Goal: Transaction & Acquisition: Purchase product/service

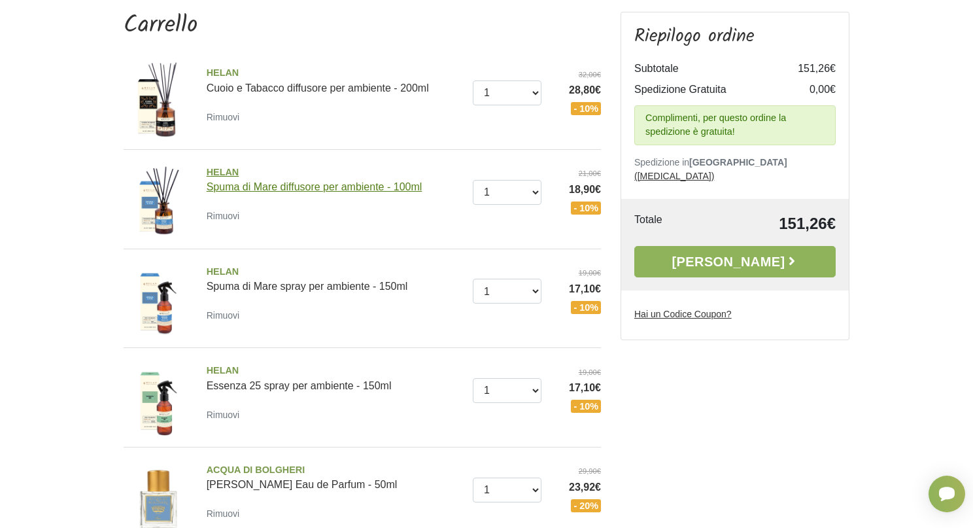
scroll to position [123, 0]
click at [226, 419] on small "Rimuovi" at bounding box center [223, 414] width 33 height 10
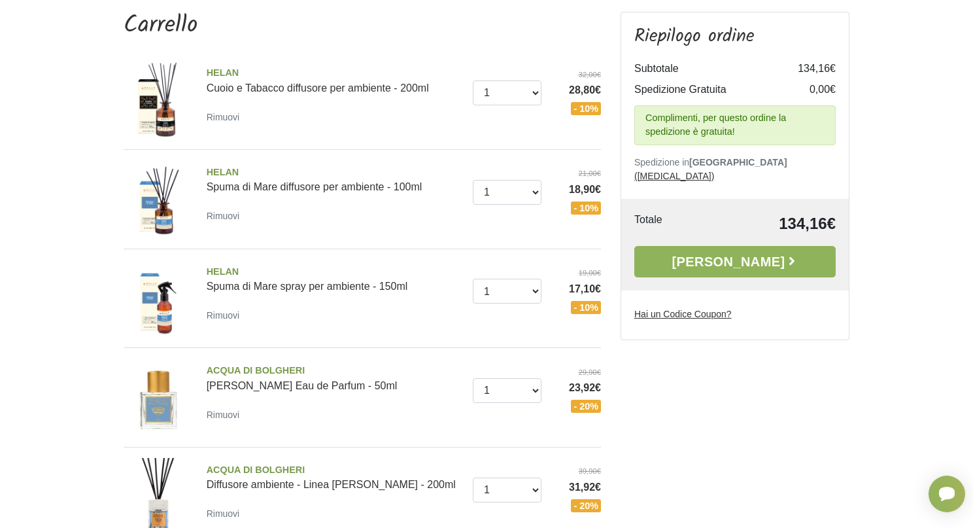
click at [164, 104] on img at bounding box center [158, 100] width 78 height 78
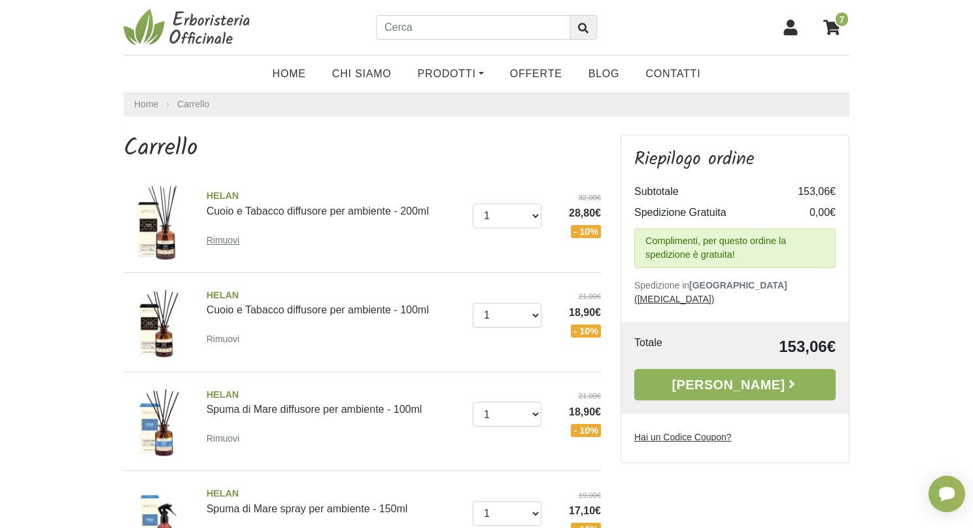
click at [231, 237] on small "Rimuovi" at bounding box center [223, 240] width 33 height 10
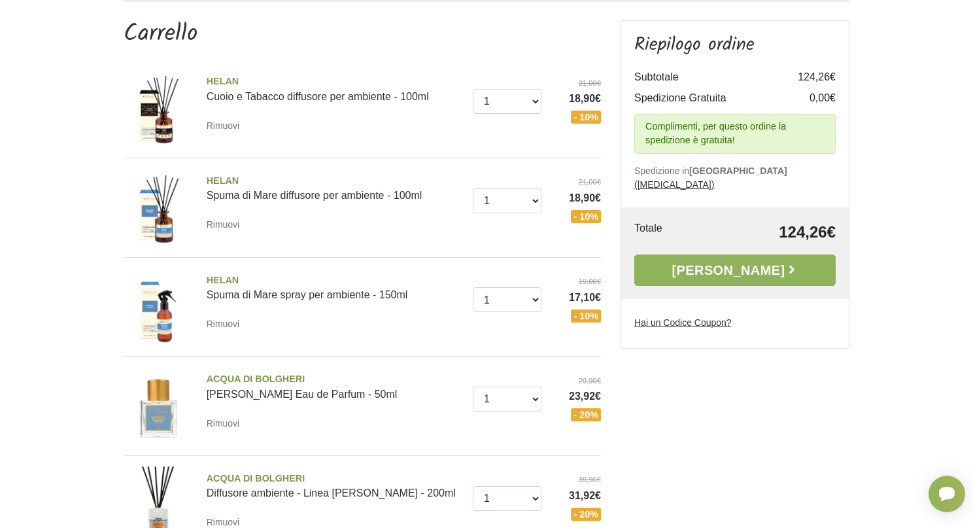
scroll to position [124, 0]
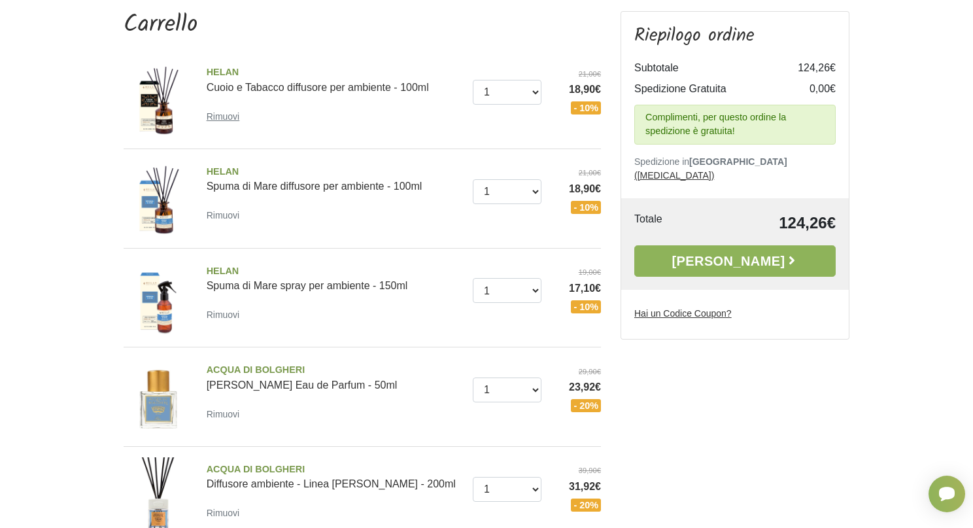
click at [226, 118] on small "Rimuovi" at bounding box center [223, 116] width 33 height 10
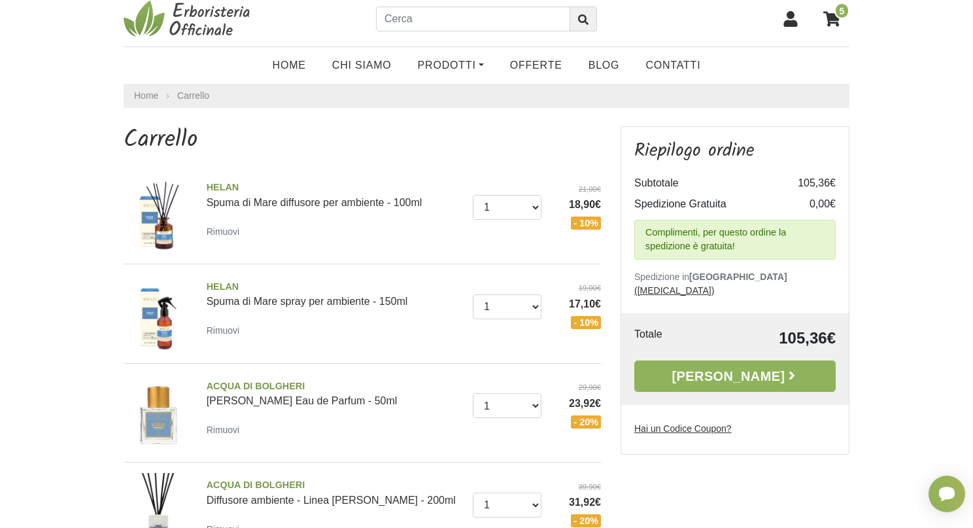
scroll to position [9, 0]
click at [228, 328] on small "Rimuovi" at bounding box center [223, 330] width 33 height 10
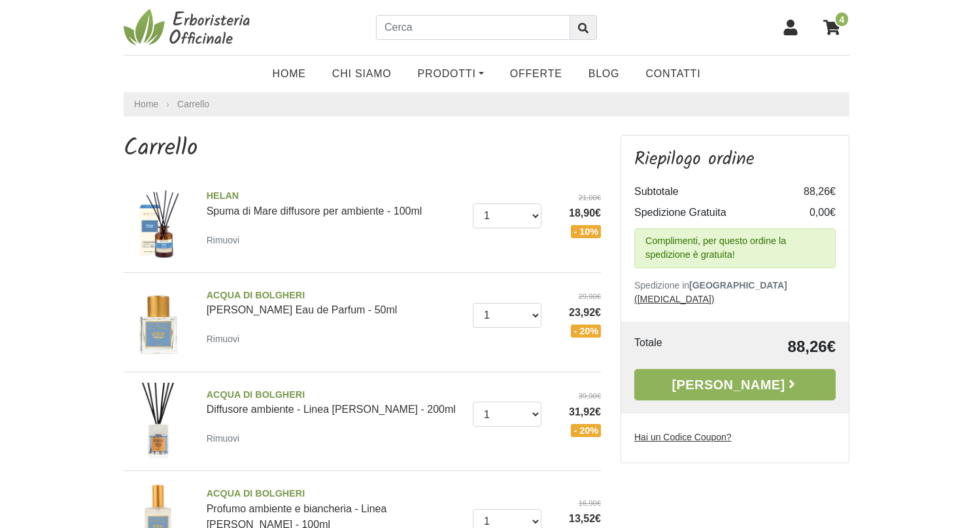
click at [789, 26] on icon at bounding box center [791, 28] width 14 height 16
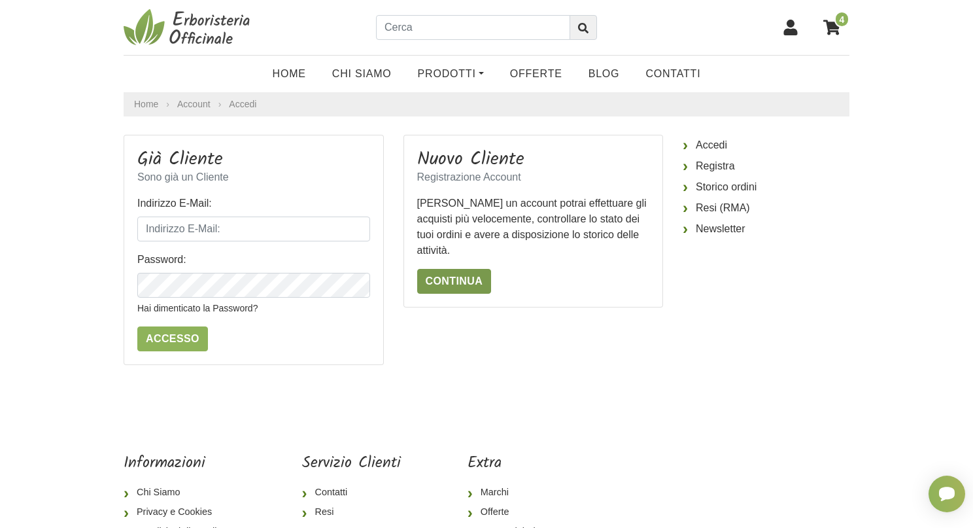
click at [466, 277] on link "Continua" at bounding box center [454, 281] width 75 height 25
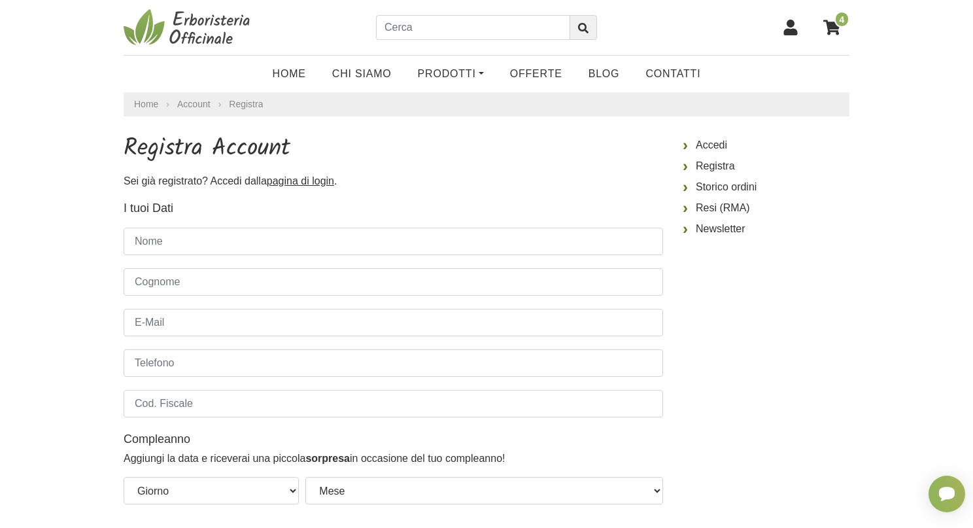
click at [279, 257] on fieldset "I tuoi Dati Gruppo Clienti Default Nome Cognome E-Mail Telefono Cod. Fiscale Co…" at bounding box center [393, 358] width 539 height 318
type input "IDA"
type input "VENIERO"
drag, startPoint x: 263, startPoint y: 322, endPoint x: 176, endPoint y: 330, distance: 87.3
type input "ska_ida@live.it"
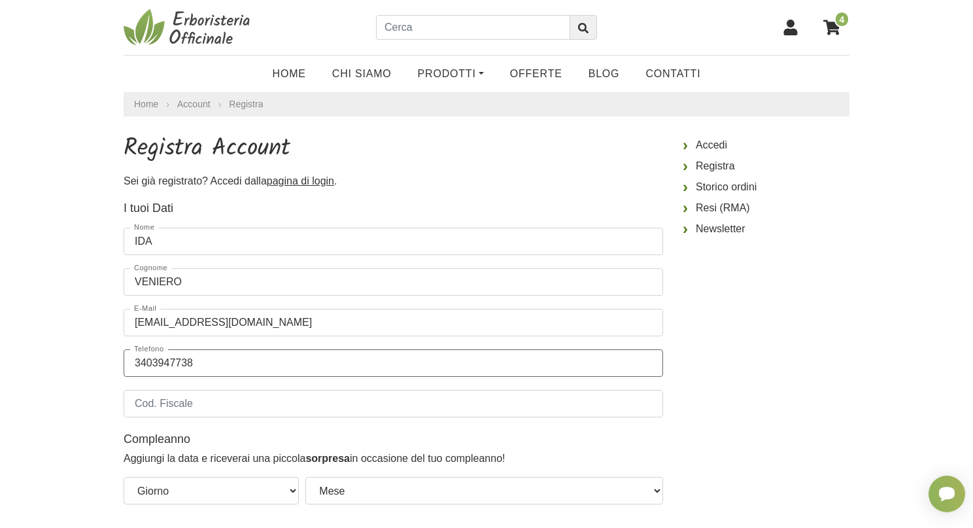
type input "3403947738"
click at [163, 409] on input "Cod. Fiscale" at bounding box center [393, 403] width 539 height 27
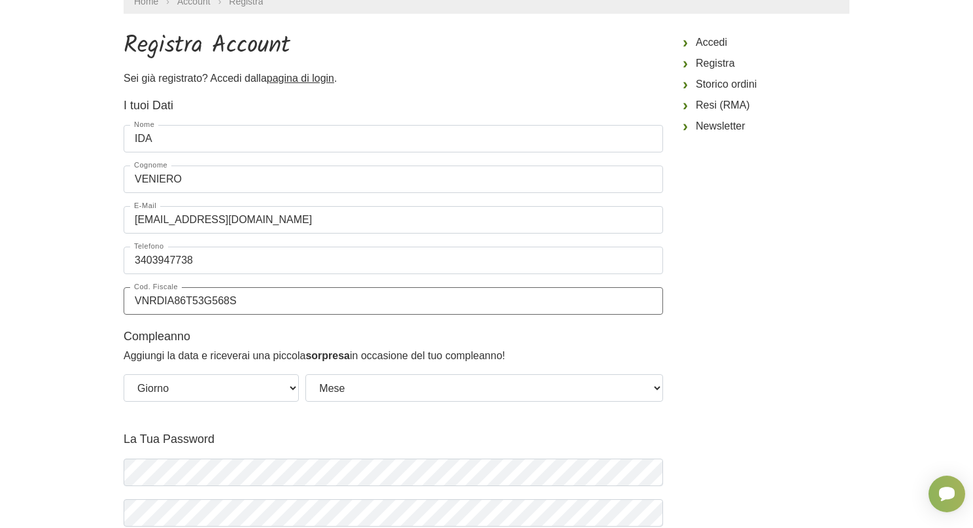
scroll to position [118, 0]
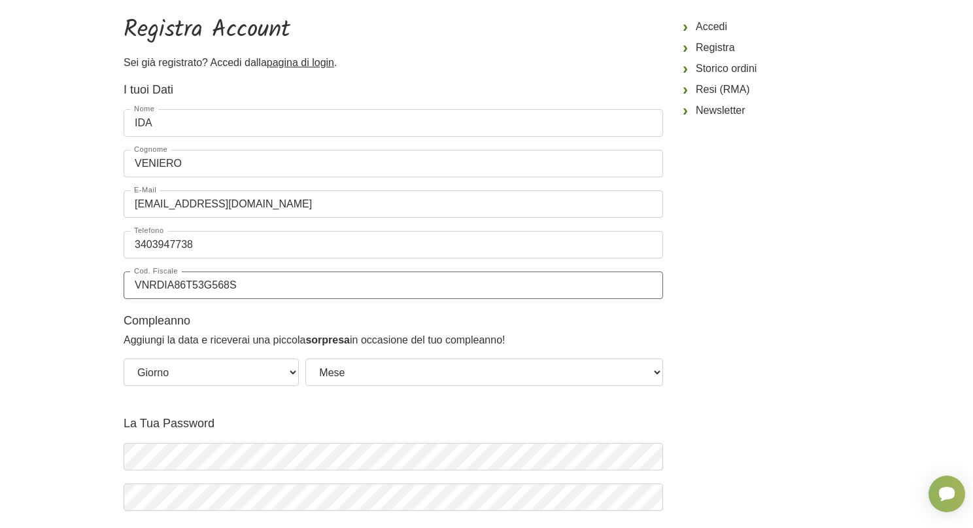
type input "VNRDIA86T53G568S"
select select "13"
select select "12"
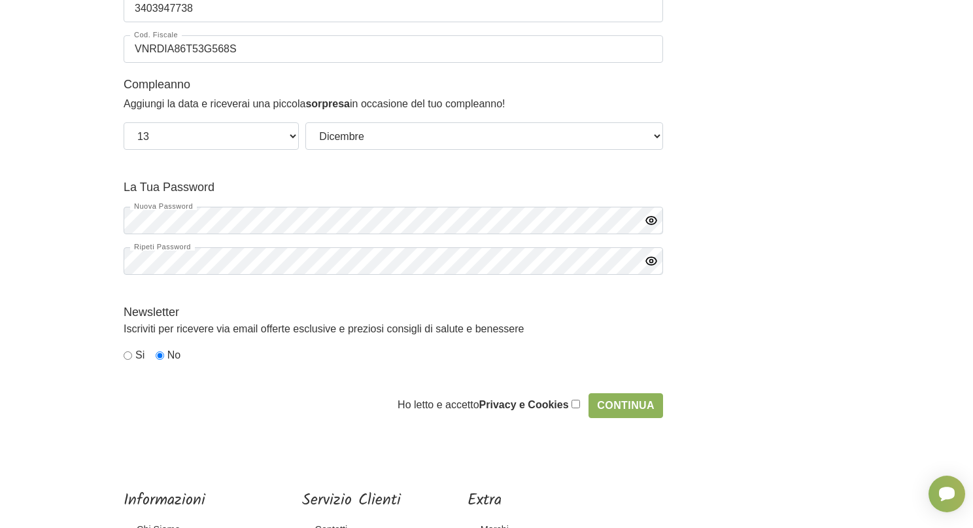
scroll to position [468, 0]
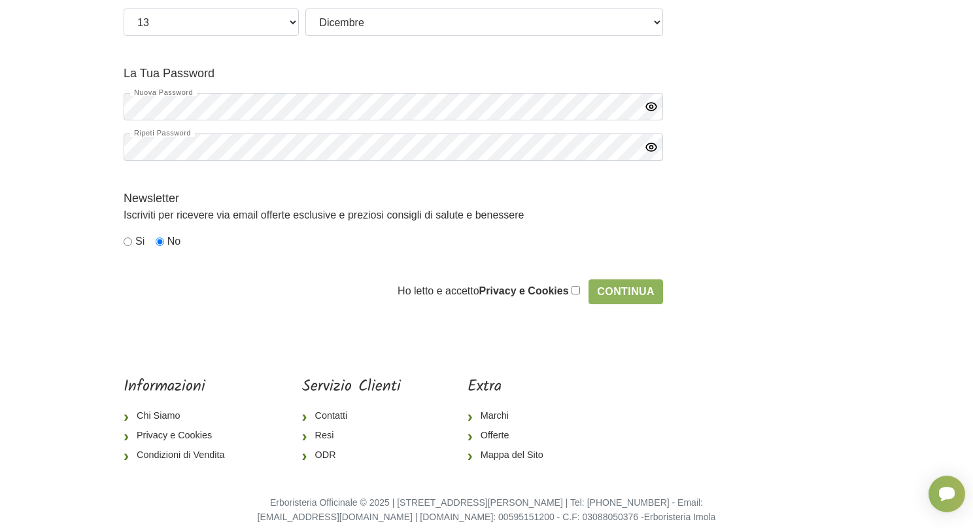
click at [579, 292] on input "checkbox" at bounding box center [575, 290] width 9 height 9
checkbox input "true"
click at [129, 240] on input "radio" at bounding box center [128, 241] width 9 height 9
radio input "true"
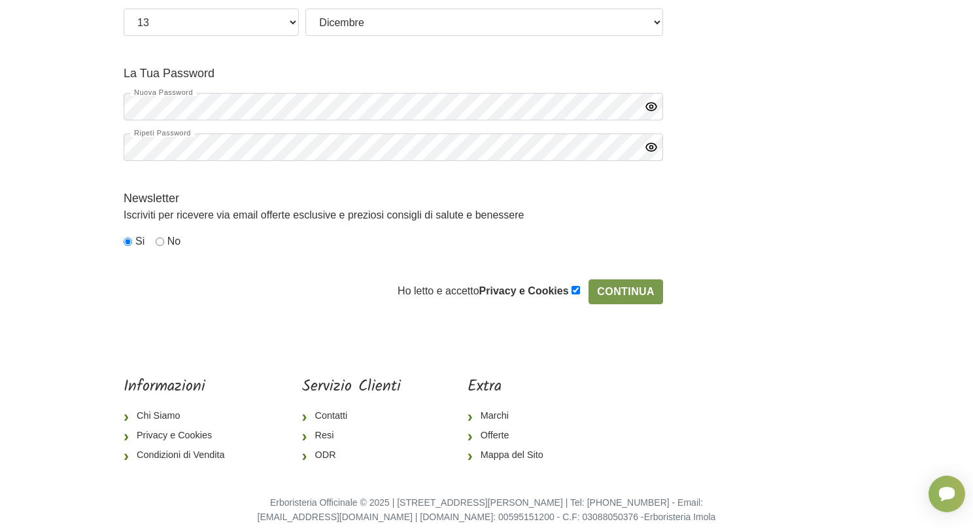
click at [647, 292] on input "Continua" at bounding box center [625, 291] width 75 height 25
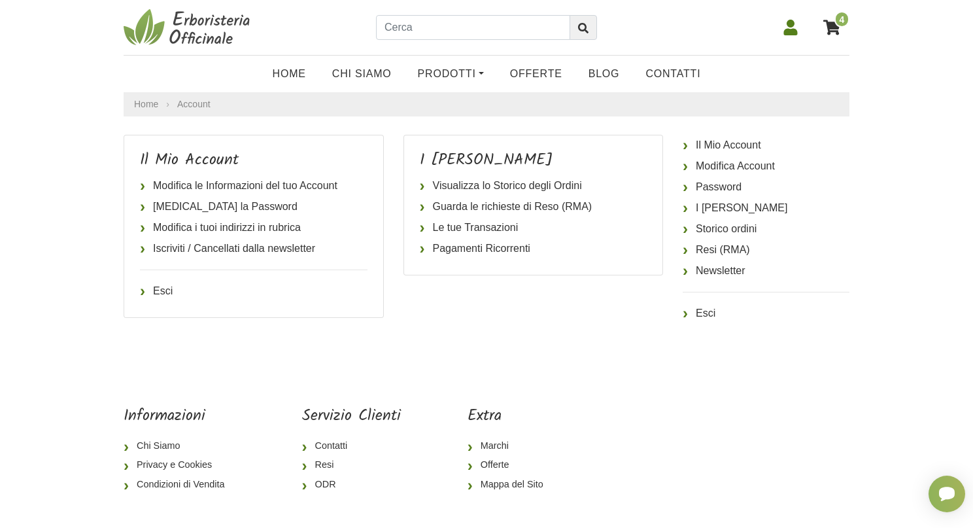
click at [834, 27] on icon at bounding box center [831, 27] width 17 height 15
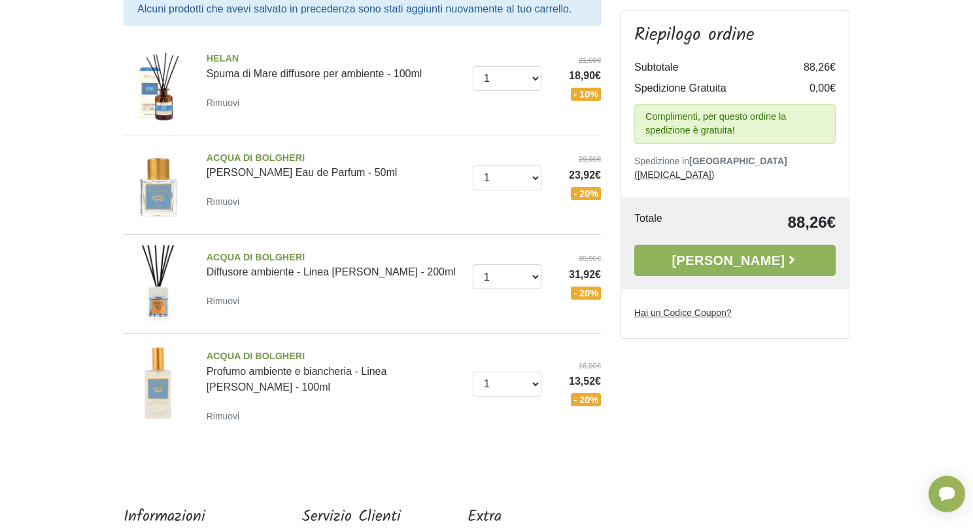
scroll to position [182, 0]
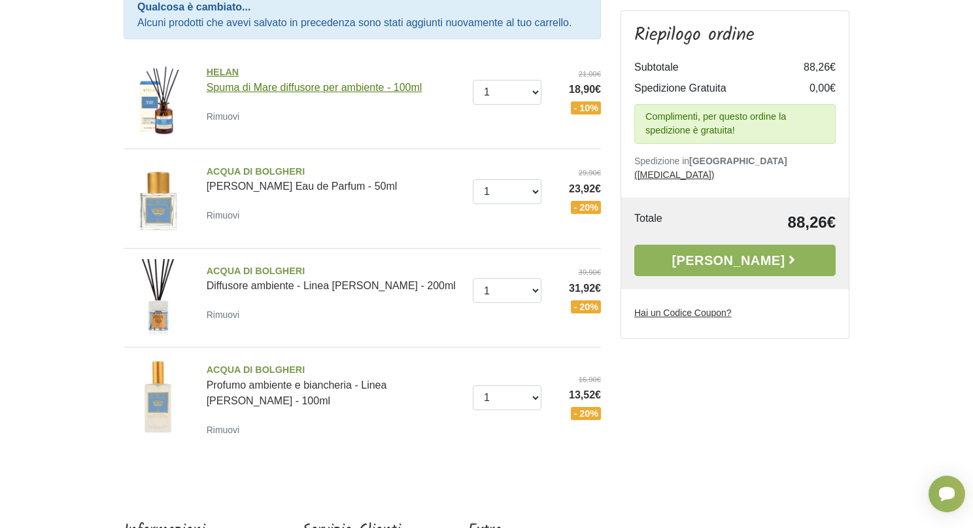
click at [226, 77] on span "HELAN" at bounding box center [335, 72] width 256 height 14
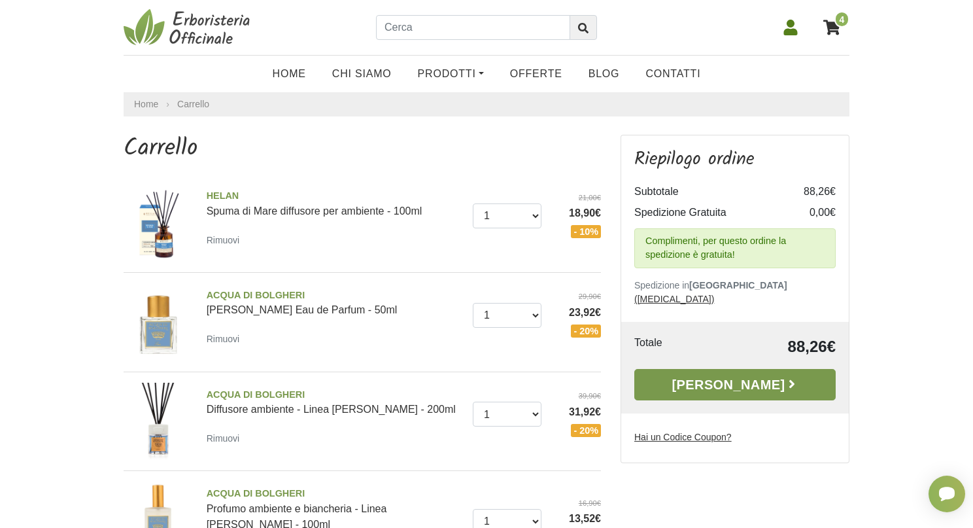
click at [721, 375] on link "Alla Cassa" at bounding box center [734, 384] width 201 height 31
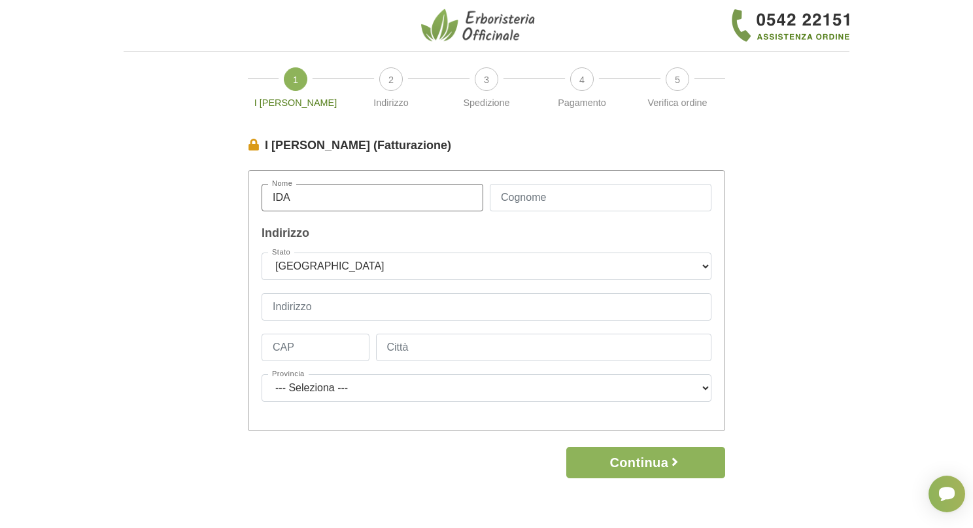
type input "IDA"
type input "VENIERO"
click at [343, 262] on select "--- [GEOGRAPHIC_DATA] --- [GEOGRAPHIC_DATA] [GEOGRAPHIC_DATA] [GEOGRAPHIC_DATA]…" at bounding box center [487, 265] width 450 height 27
type input "[STREET_ADDRESS][PERSON_NAME]"
type input "37138"
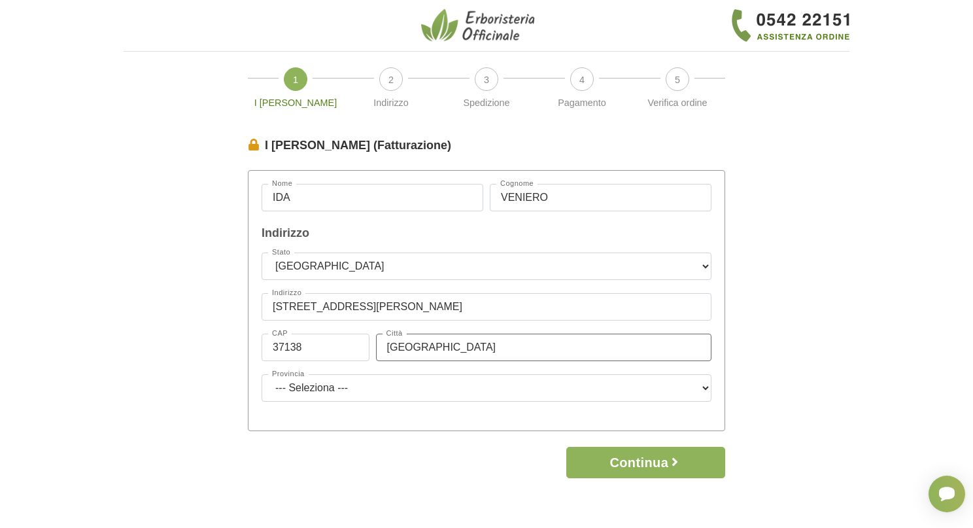
type input "[GEOGRAPHIC_DATA]"
select select "3945"
click at [619, 473] on button "Continua" at bounding box center [645, 462] width 159 height 31
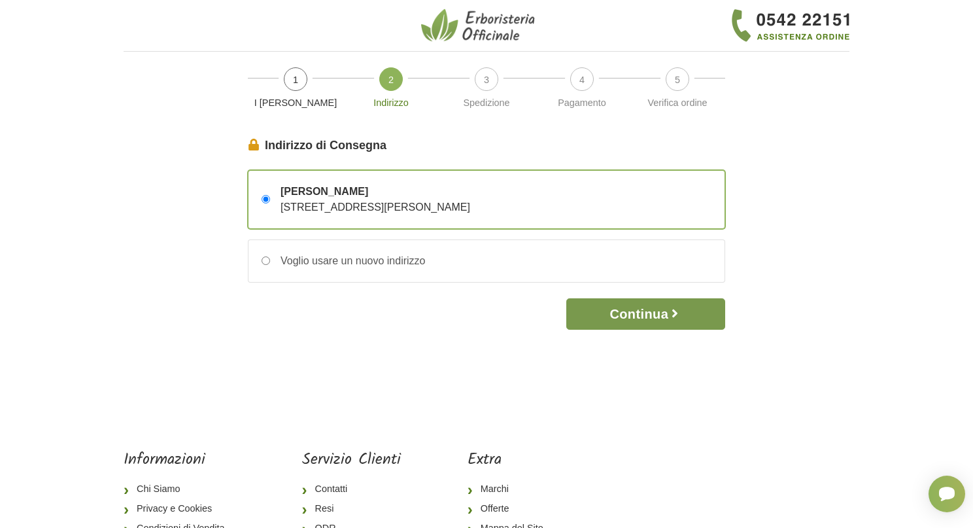
click at [611, 308] on button "Continua" at bounding box center [645, 313] width 159 height 31
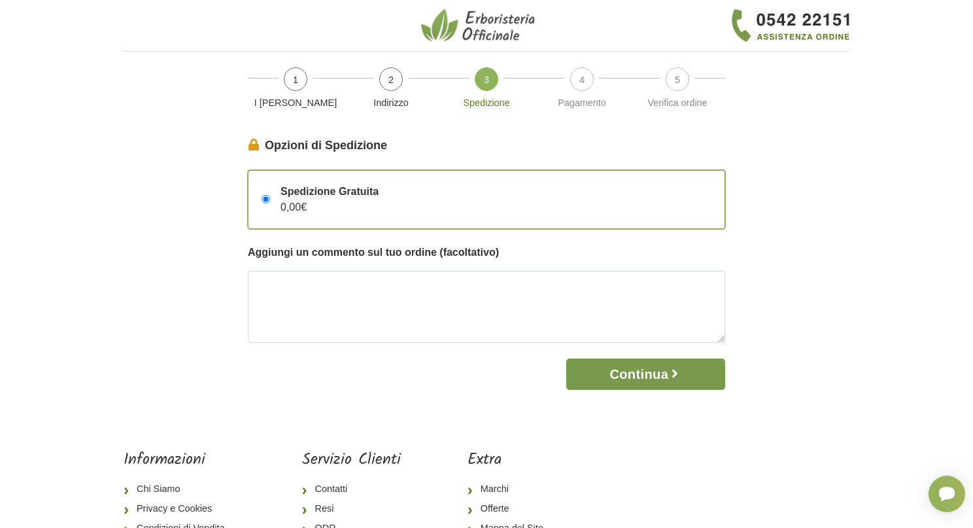
click at [607, 367] on button "Continua" at bounding box center [645, 373] width 159 height 31
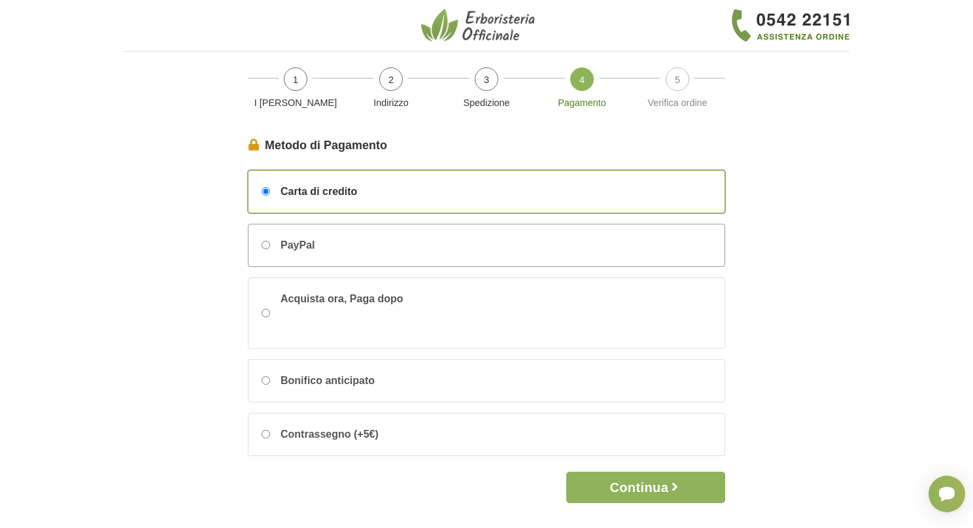
click at [301, 239] on span "PayPal" at bounding box center [298, 245] width 34 height 16
click at [270, 241] on input "PayPal" at bounding box center [266, 245] width 9 height 9
radio input "true"
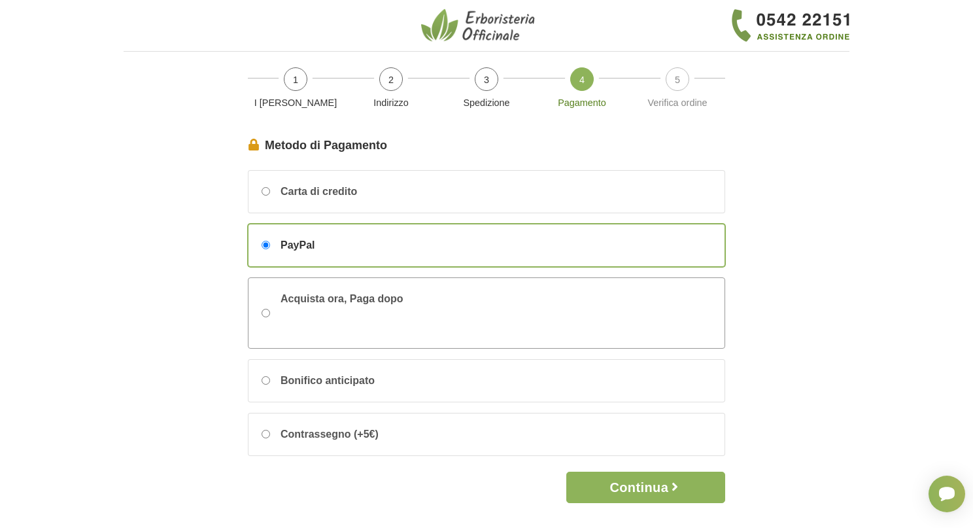
click at [264, 311] on input "Acquista ora, Paga dopo" at bounding box center [266, 313] width 9 height 9
radio input "true"
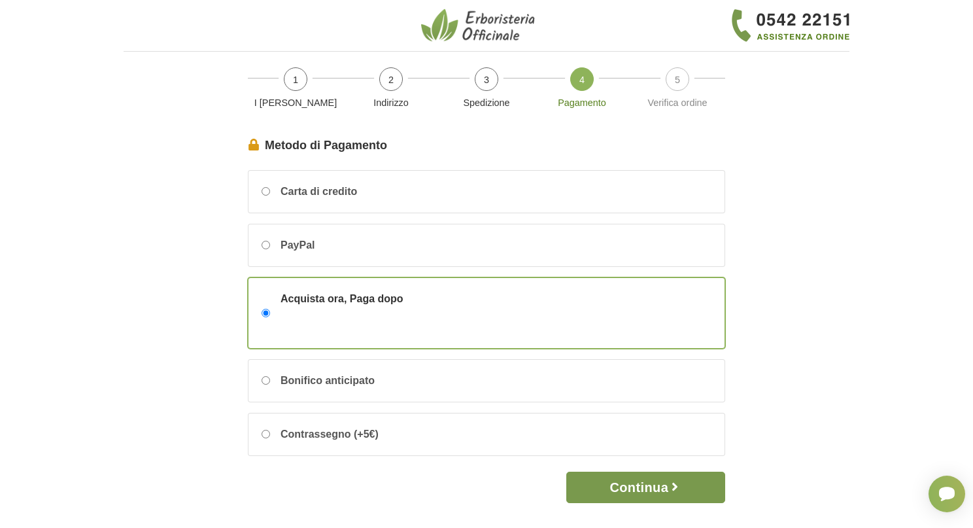
click at [592, 478] on button "Continua" at bounding box center [645, 486] width 159 height 31
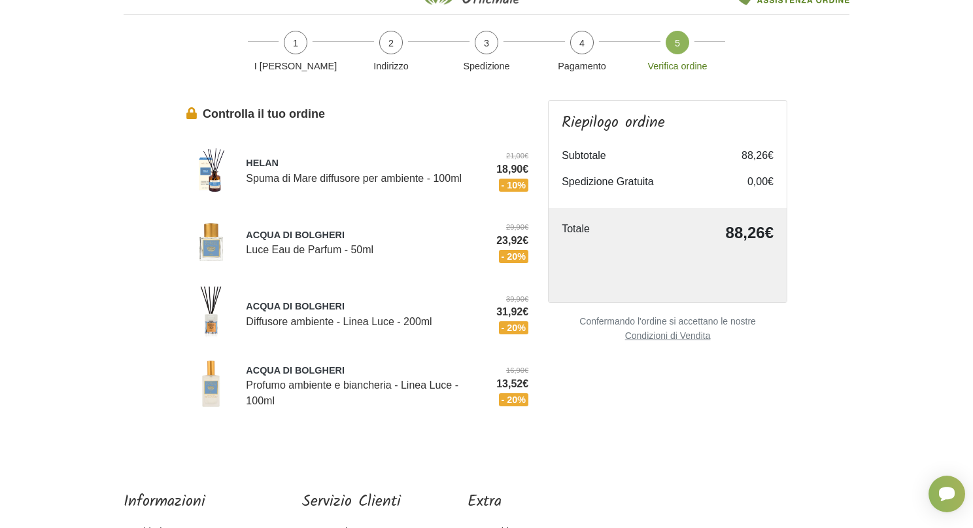
scroll to position [16, 0]
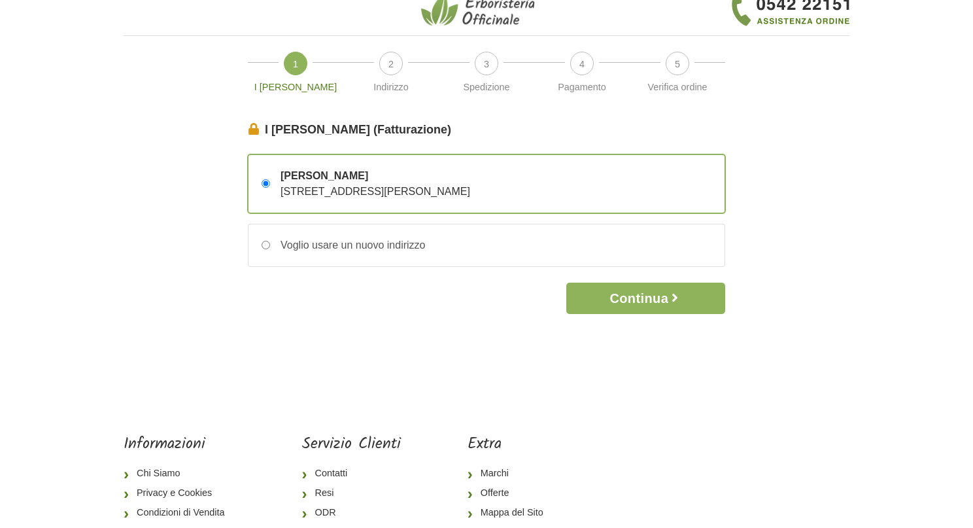
click at [462, 21] on img at bounding box center [480, 9] width 118 height 35
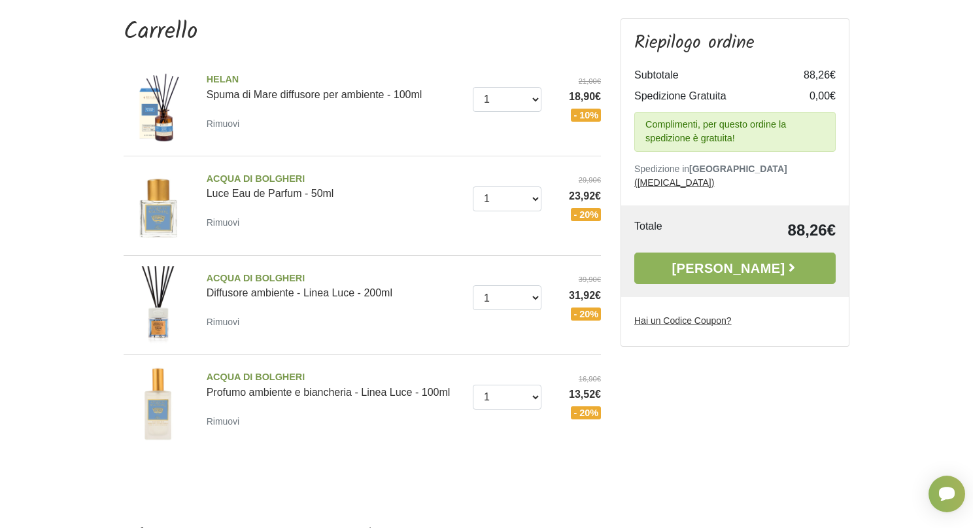
scroll to position [121, 0]
